Goal: Information Seeking & Learning: Learn about a topic

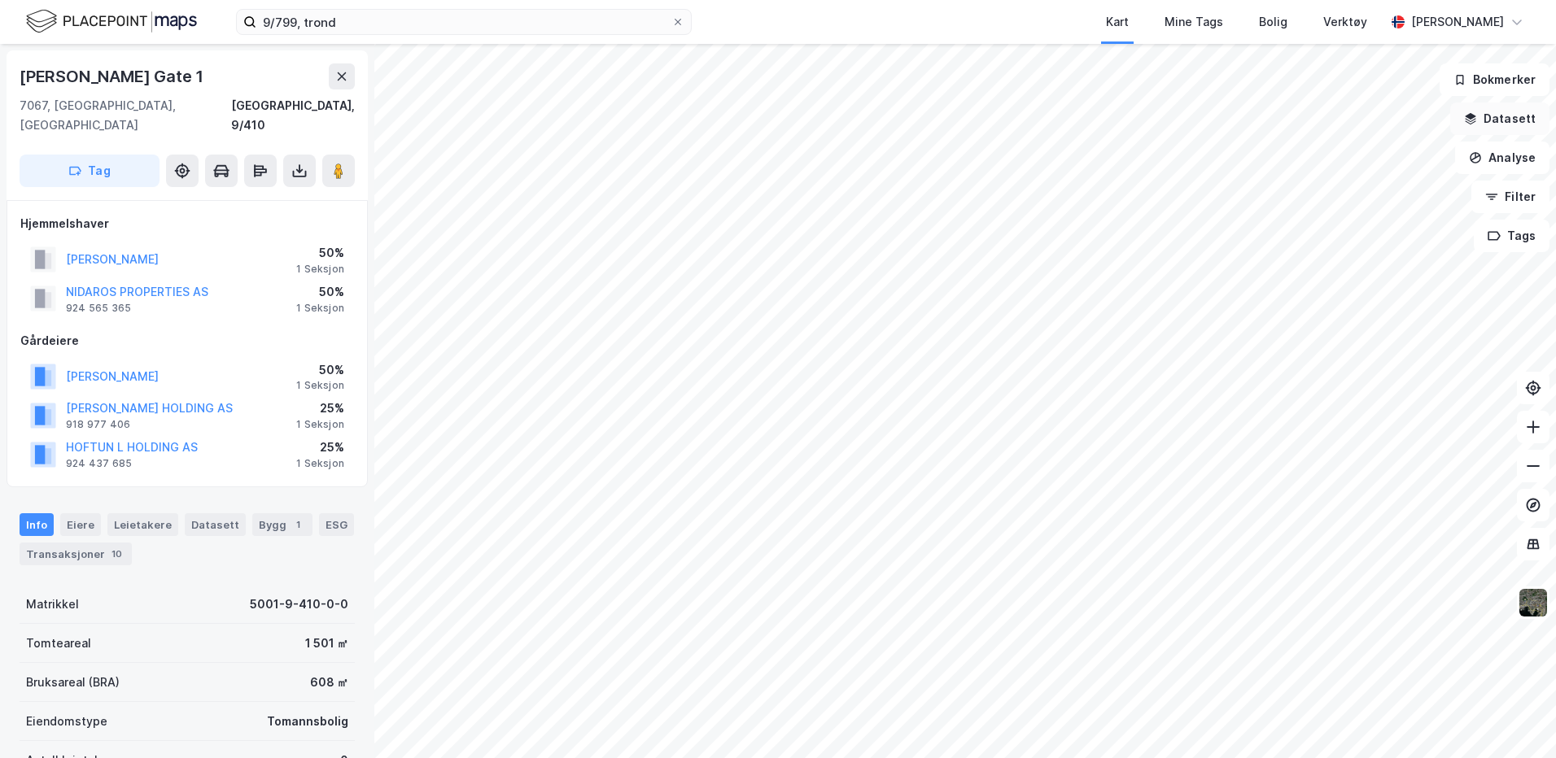
click at [1484, 126] on button "Datasett" at bounding box center [1499, 119] width 99 height 33
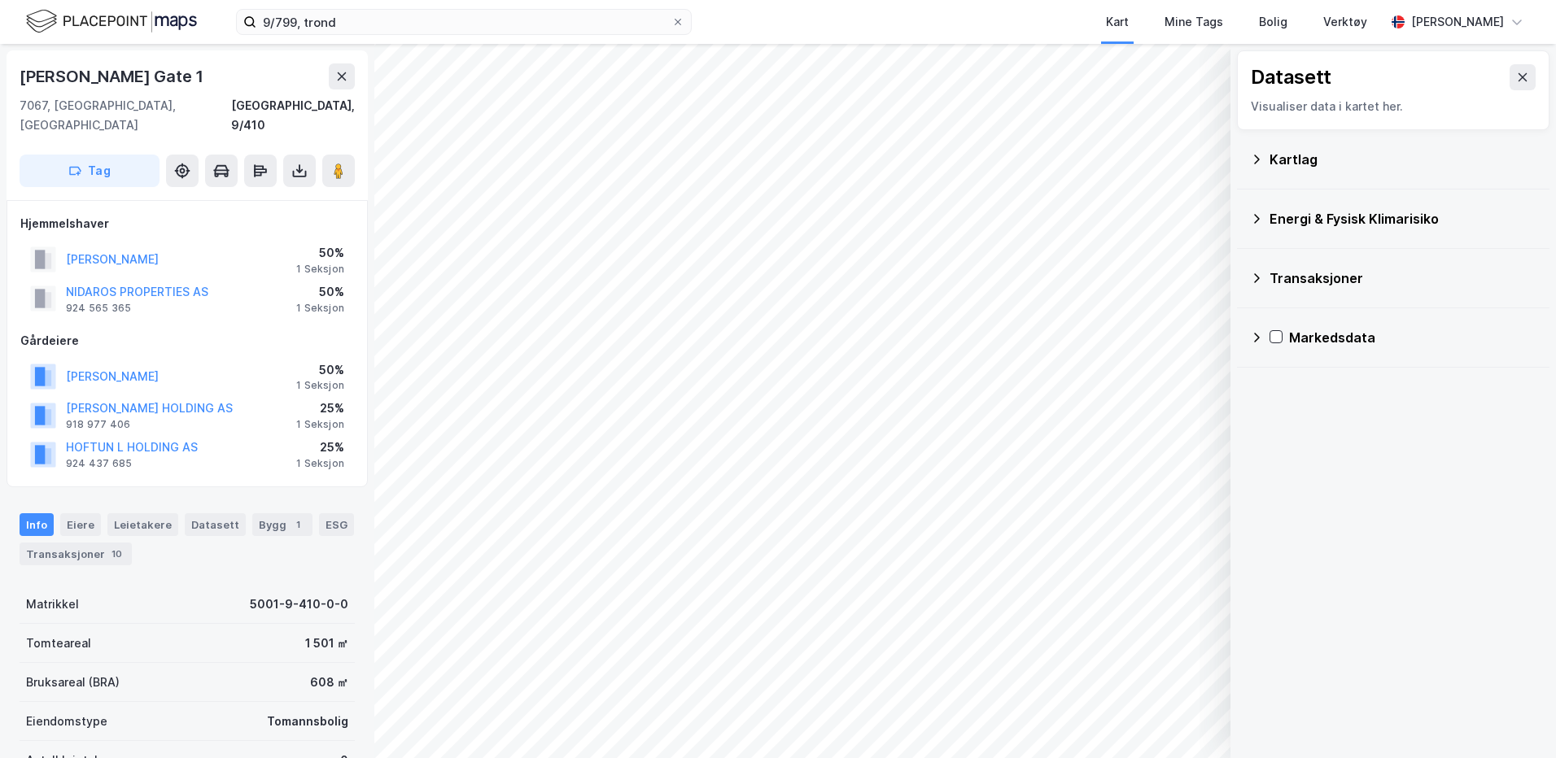
click at [1283, 160] on div "Kartlag" at bounding box center [1403, 160] width 267 height 20
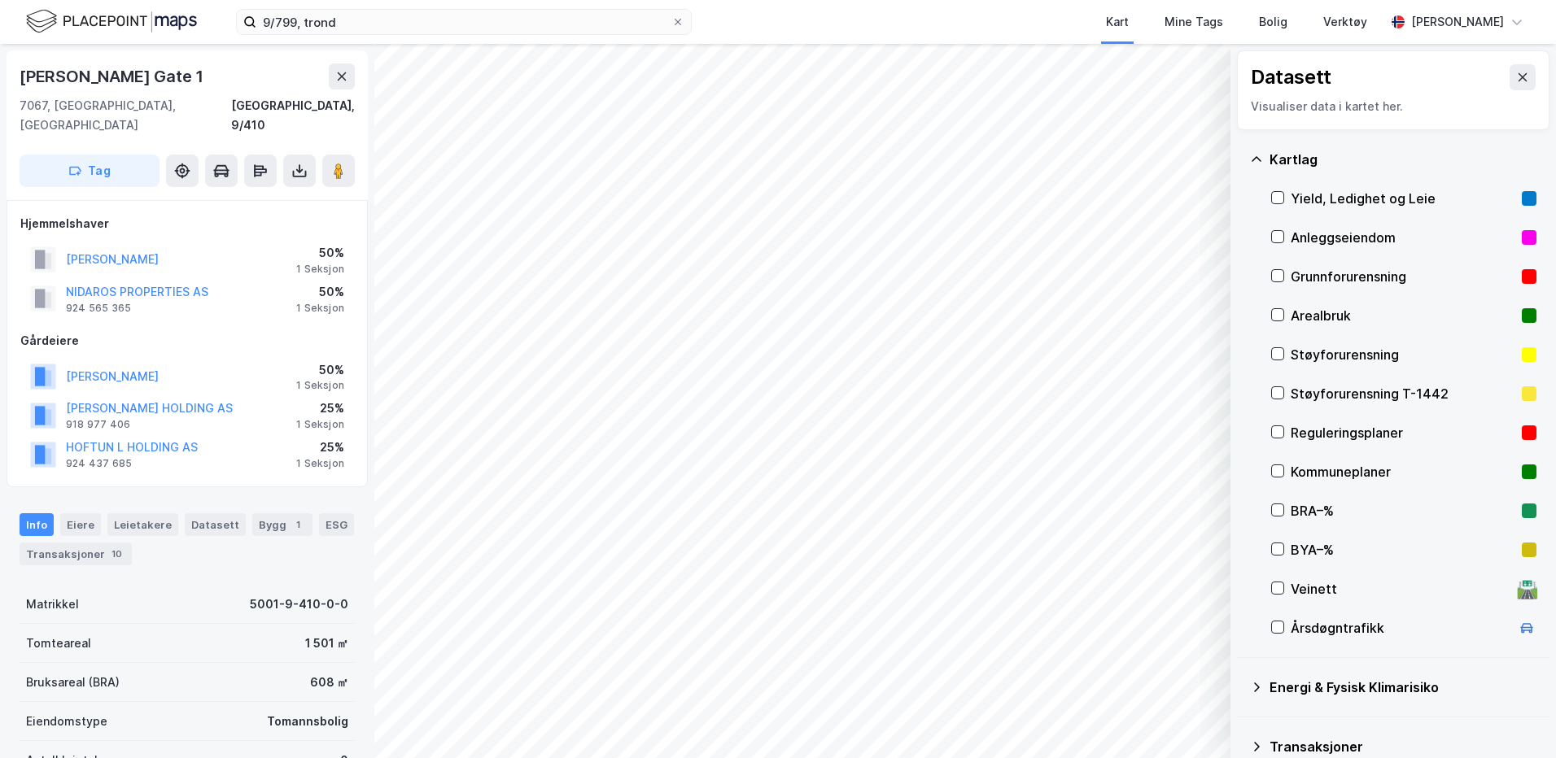
click at [1298, 434] on div "Reguleringsplaner" at bounding box center [1403, 433] width 225 height 20
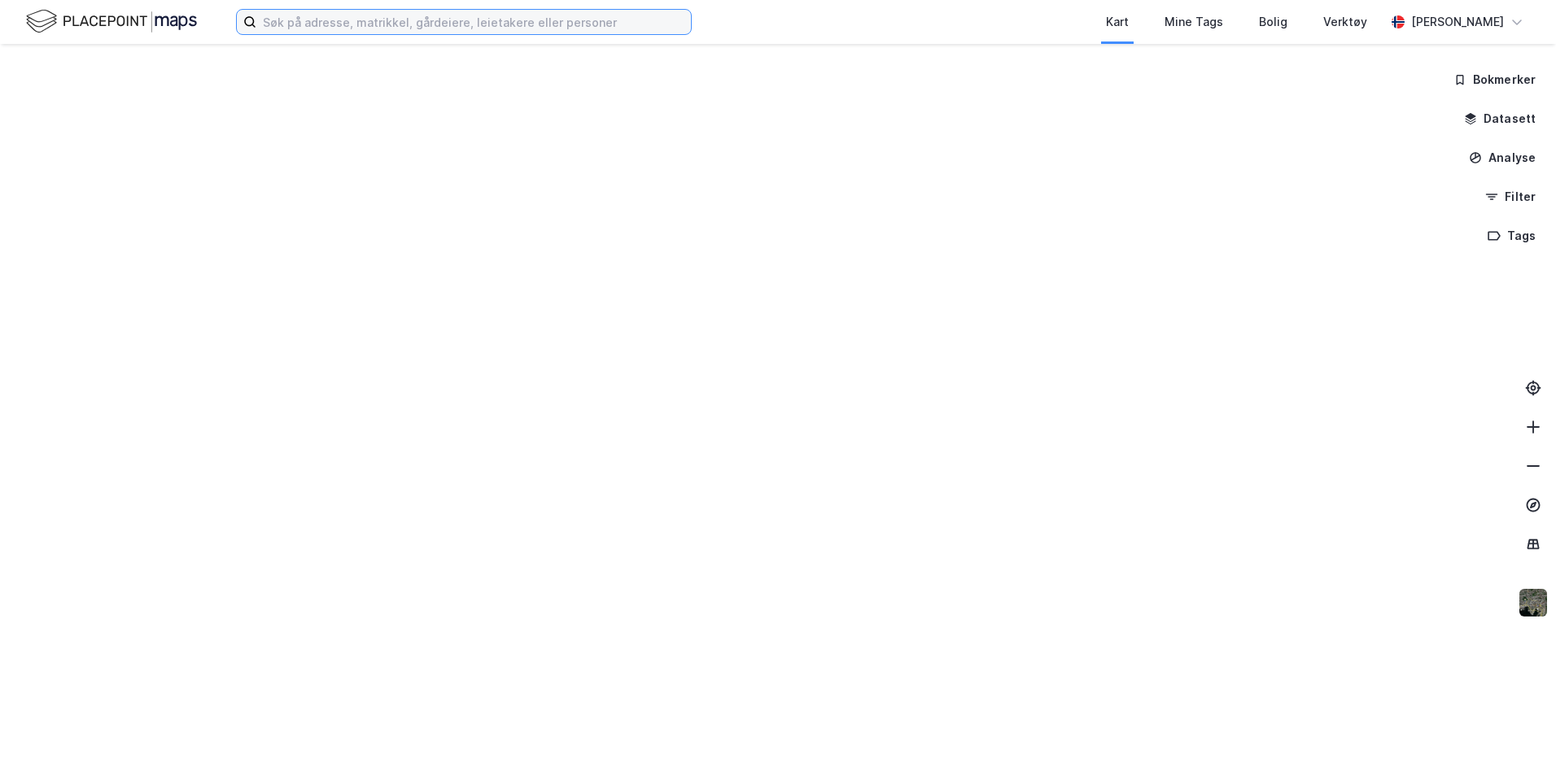
click at [407, 25] on input at bounding box center [473, 22] width 435 height 24
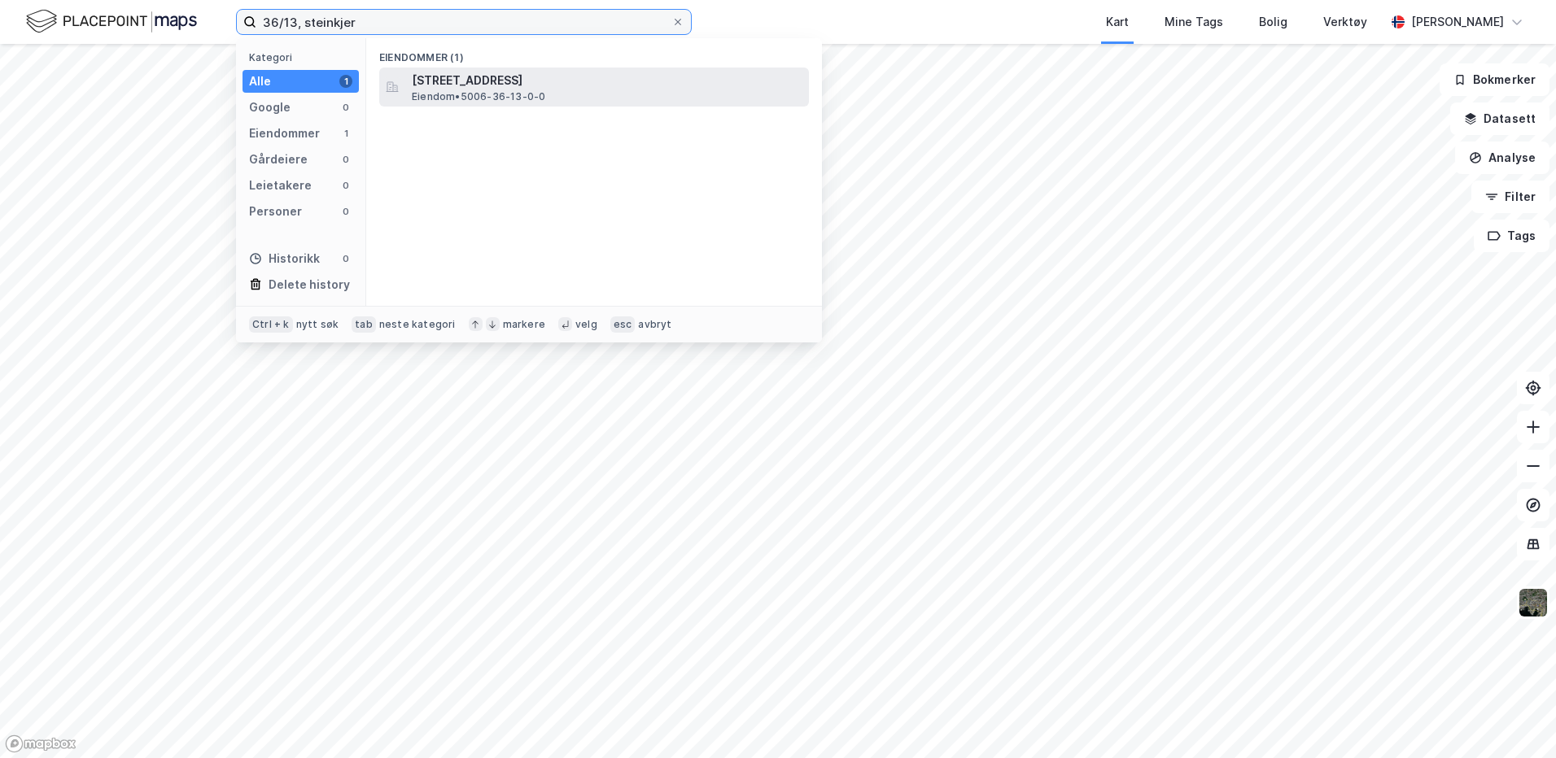
type input "36/13, steinkjer"
click at [492, 78] on span "[STREET_ADDRESS]" at bounding box center [607, 81] width 391 height 20
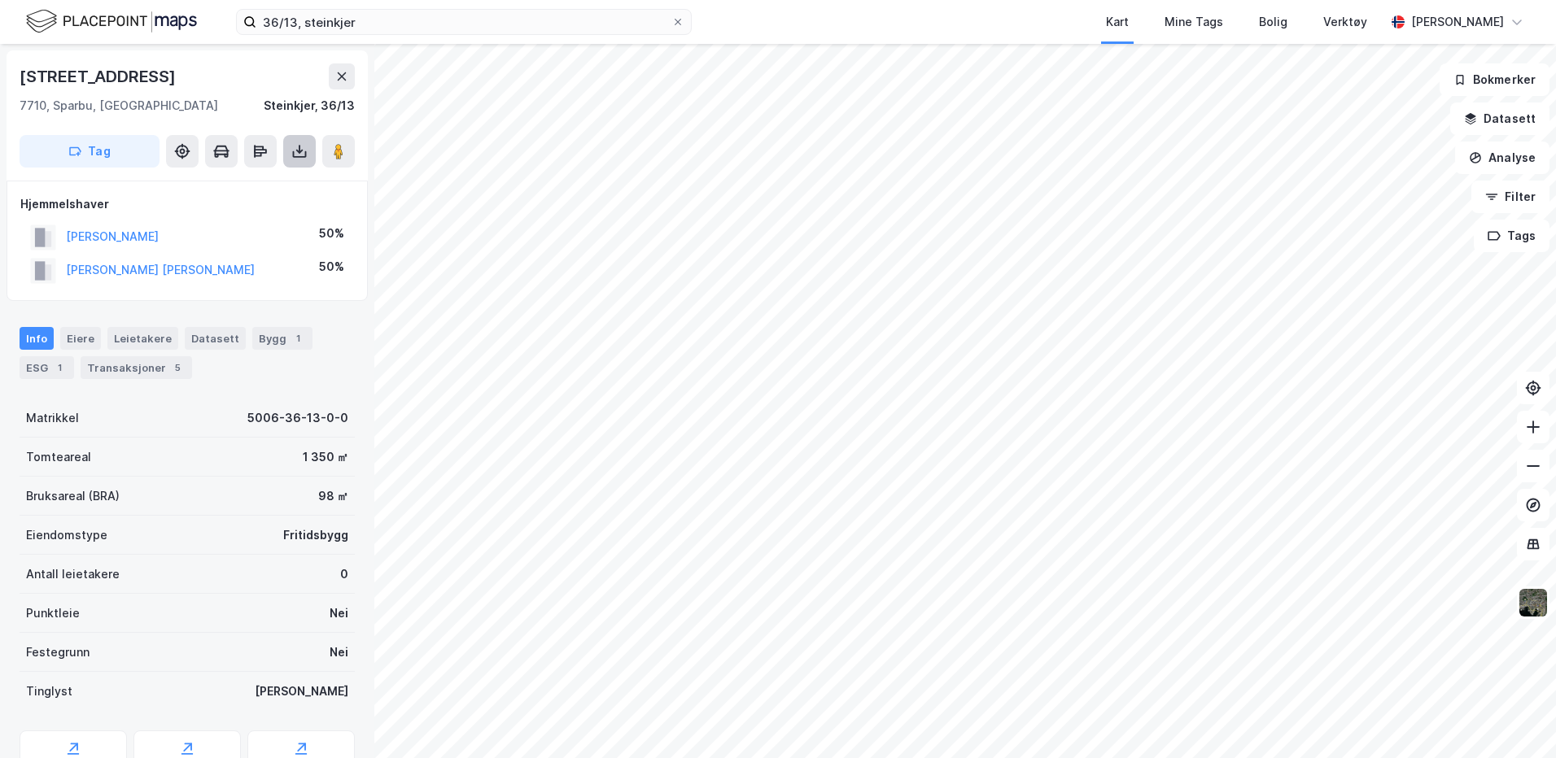
click at [297, 148] on icon at bounding box center [299, 151] width 16 height 16
click at [256, 178] on div "Last ned grunnbok" at bounding box center [219, 183] width 94 height 13
